Goal: Find specific page/section: Find specific page/section

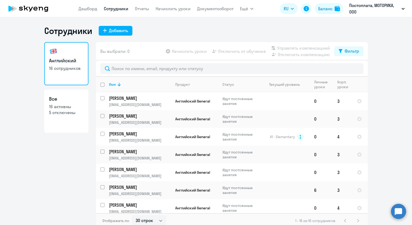
select select "30"
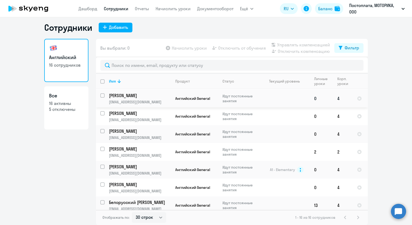
scroll to position [166, 0]
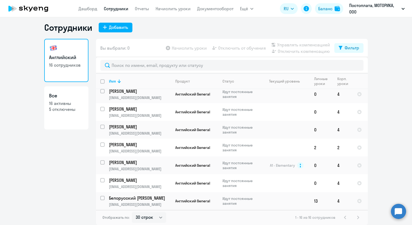
click at [77, 186] on div "Английский 16 сотрудников Все 16 активны 5 отключены" at bounding box center [66, 130] width 44 height 183
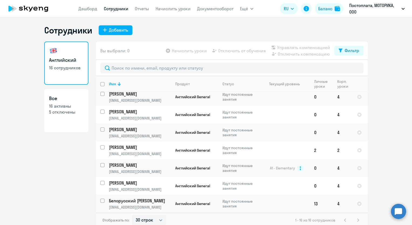
scroll to position [0, 0]
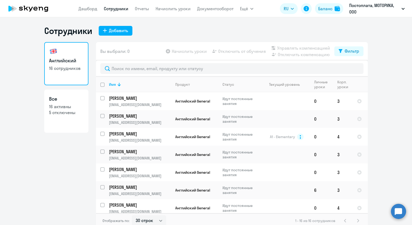
select select "30"
